Goal: Task Accomplishment & Management: Manage account settings

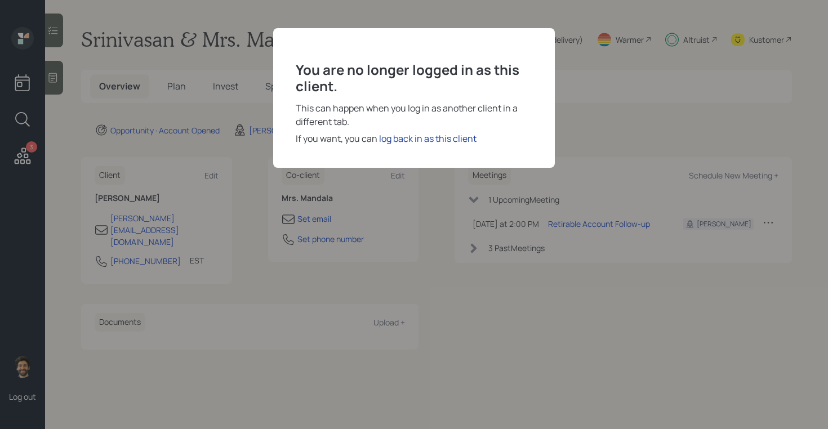
click at [409, 140] on div "log back in as this client" at bounding box center [427, 139] width 97 height 14
